Goal: Task Accomplishment & Management: Manage account settings

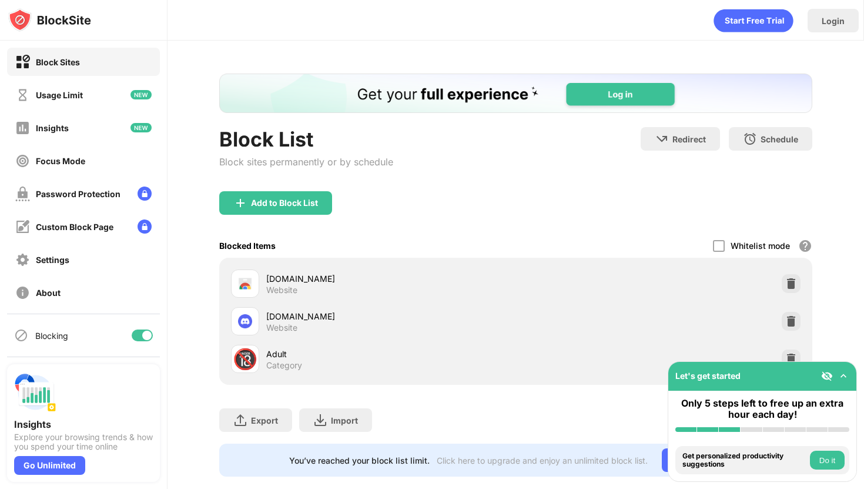
scroll to position [20, 0]
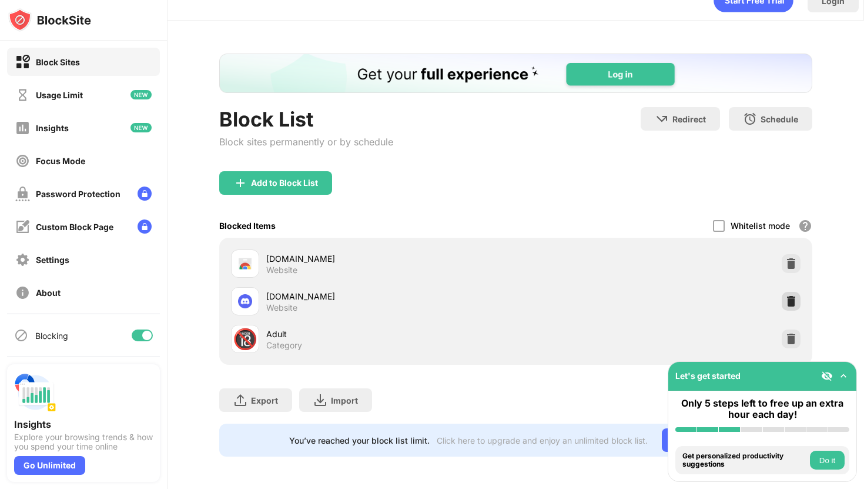
click at [794, 302] on img at bounding box center [791, 301] width 12 height 12
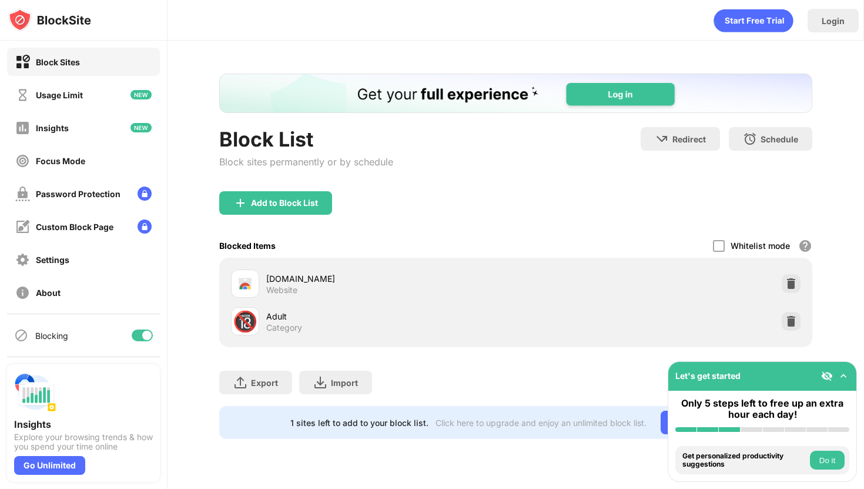
scroll to position [0, 0]
